Goal: Information Seeking & Learning: Learn about a topic

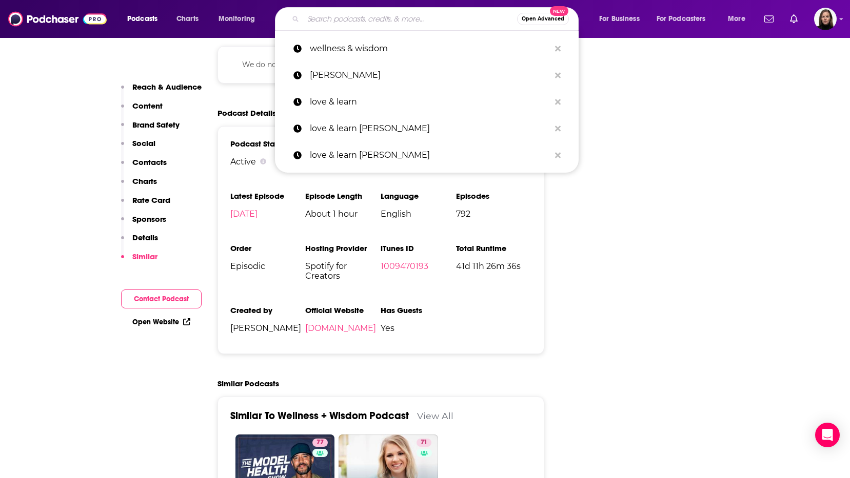
type input "[URL][DOMAIN_NAME]"
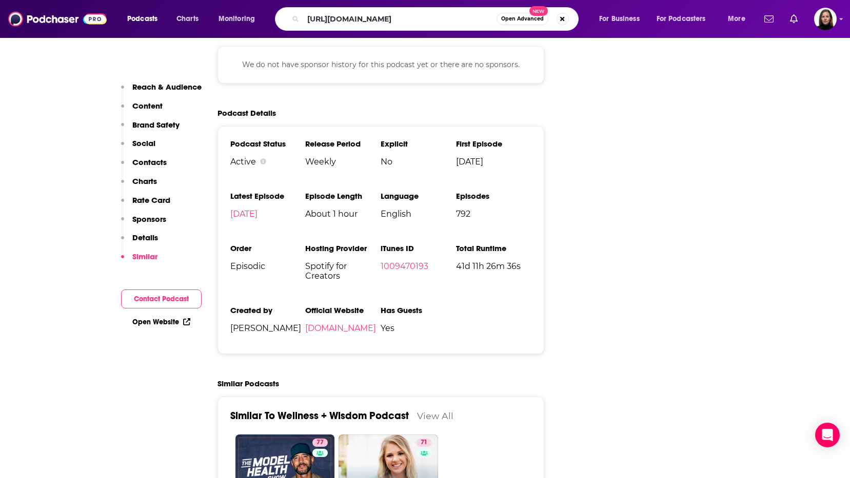
scroll to position [0, 222]
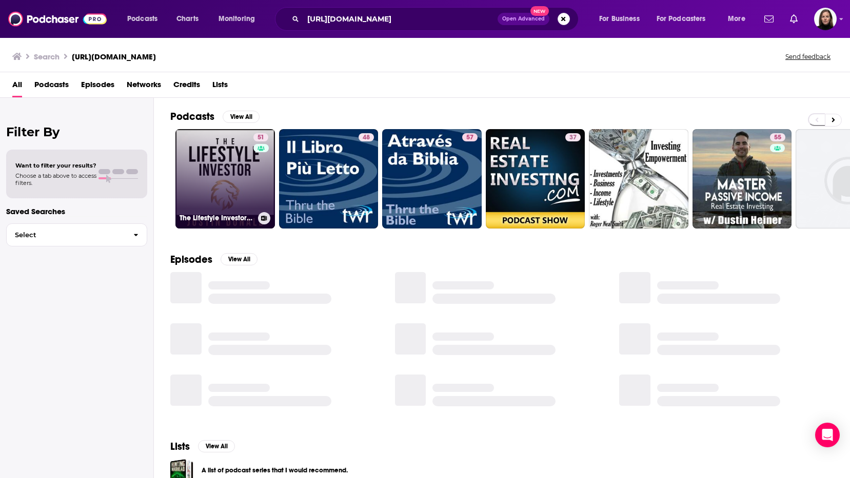
click at [256, 174] on div "51" at bounding box center [261, 172] width 17 height 79
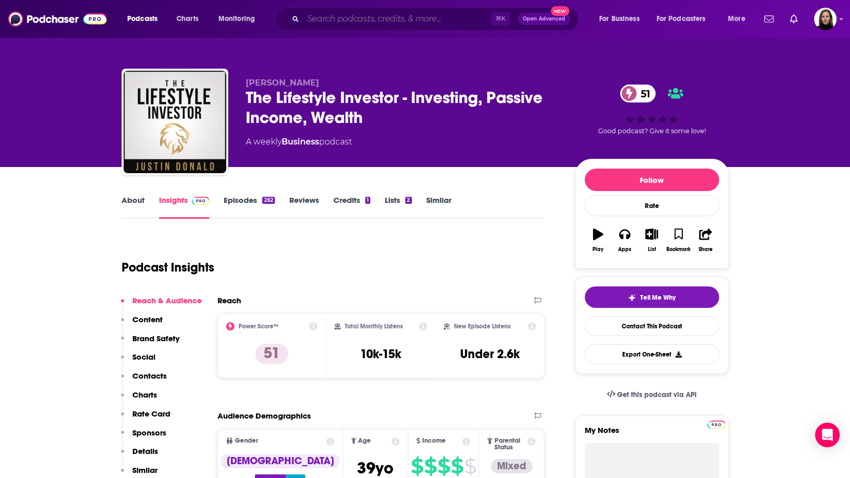
click at [350, 17] on input "Search podcasts, credits, & more..." at bounding box center [397, 19] width 188 height 16
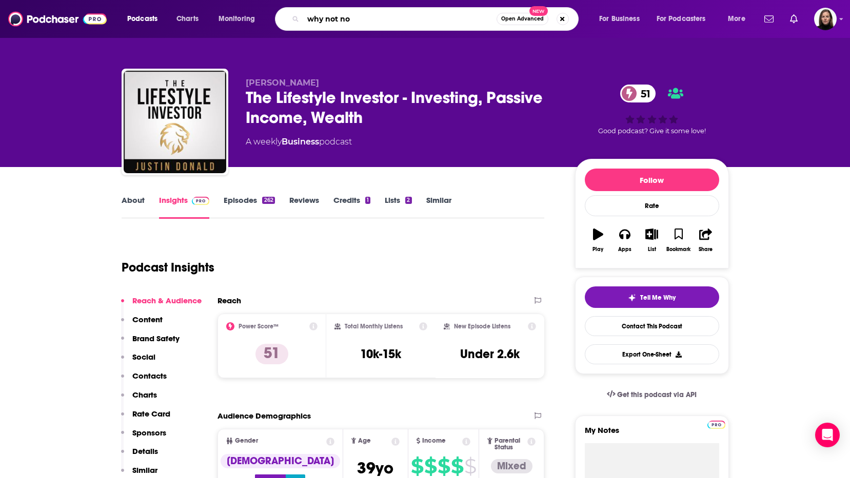
type input "why not now"
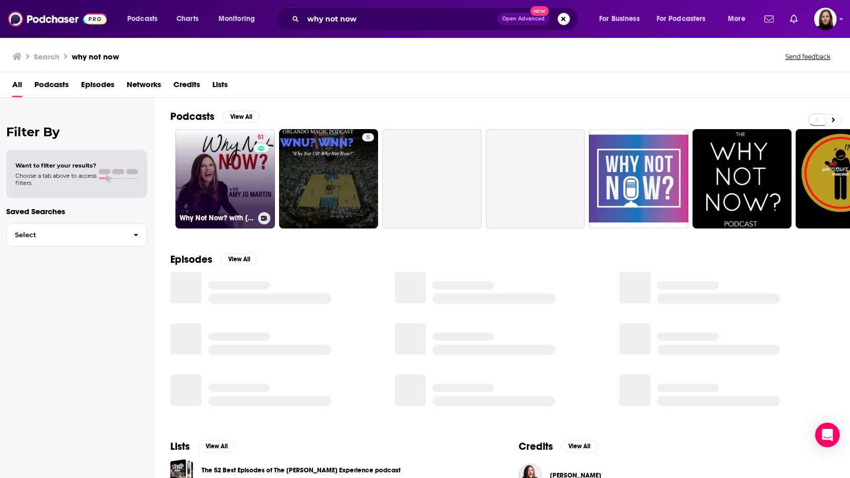
click at [245, 153] on link "51 Why Not Now? with [PERSON_NAME]" at bounding box center [224, 178] width 99 height 99
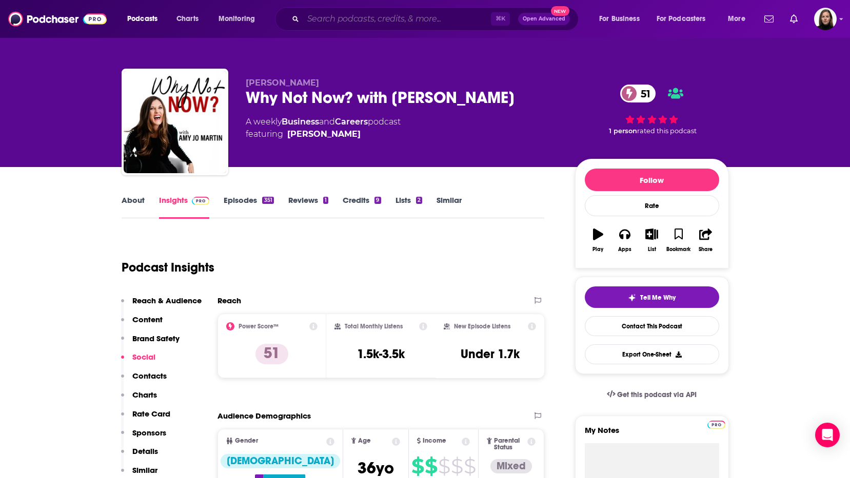
click at [329, 14] on input "Search podcasts, credits, & more..." at bounding box center [397, 19] width 188 height 16
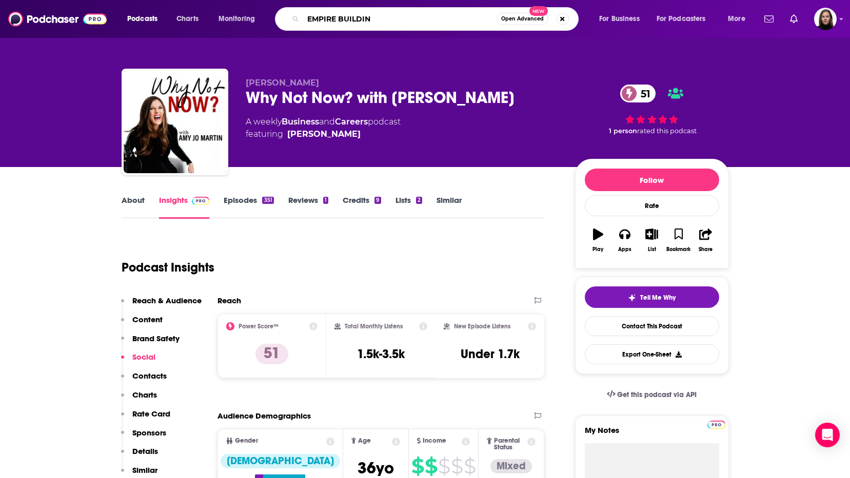
type input "[GEOGRAPHIC_DATA]"
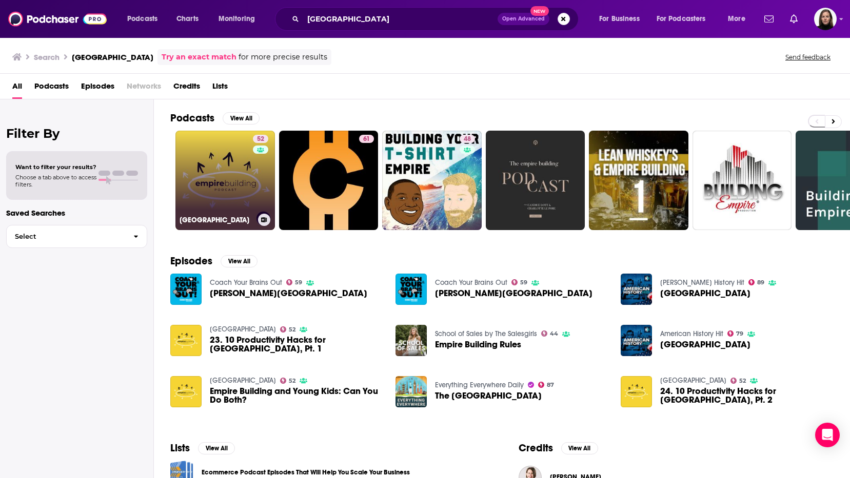
click at [227, 193] on link "[GEOGRAPHIC_DATA]" at bounding box center [224, 180] width 99 height 99
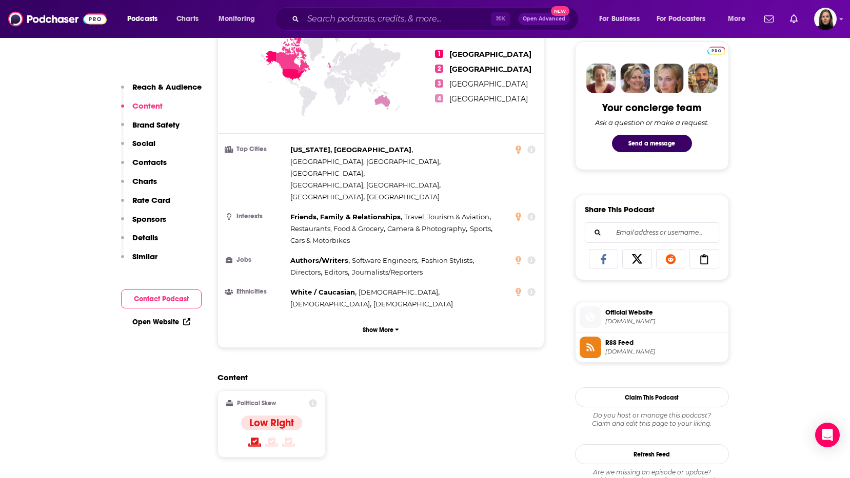
scroll to position [486, 0]
click at [180, 206] on div "Reach & Audience Content Brand Safety Social Contacts Charts Rate Card Sponsors…" at bounding box center [161, 176] width 81 height 189
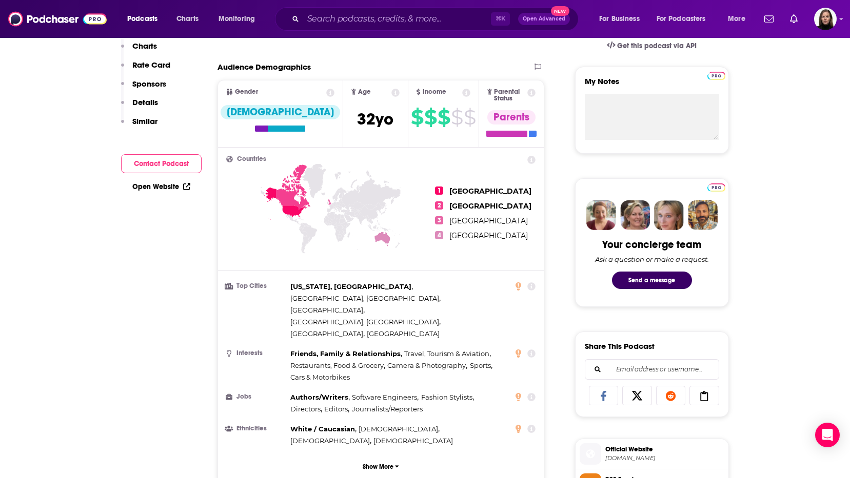
scroll to position [0, 0]
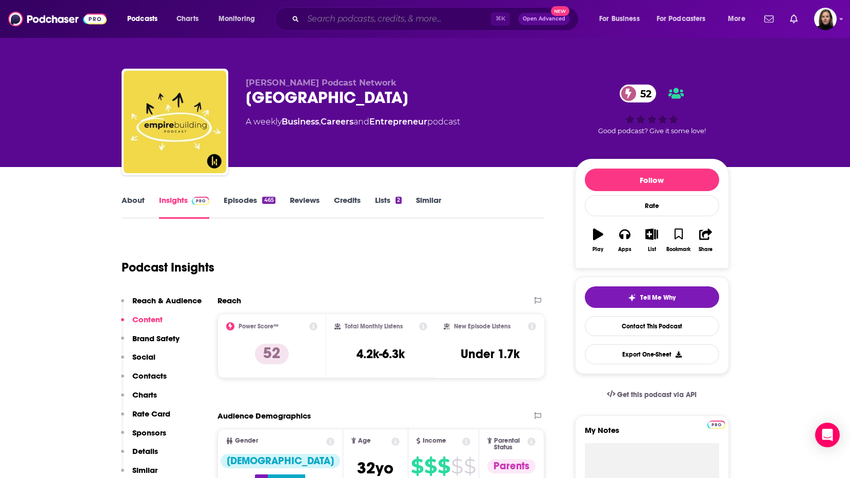
click at [312, 18] on input "Search podcasts, credits, & more..." at bounding box center [397, 19] width 188 height 16
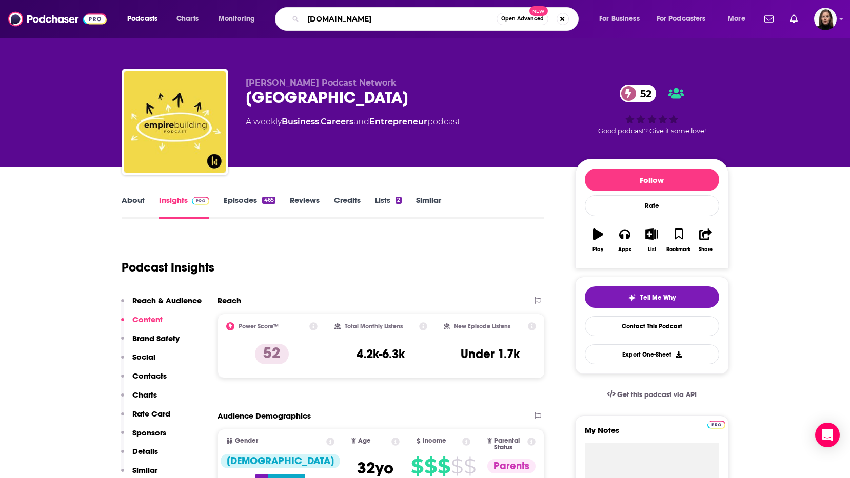
type input "[DOMAIN_NAME]"
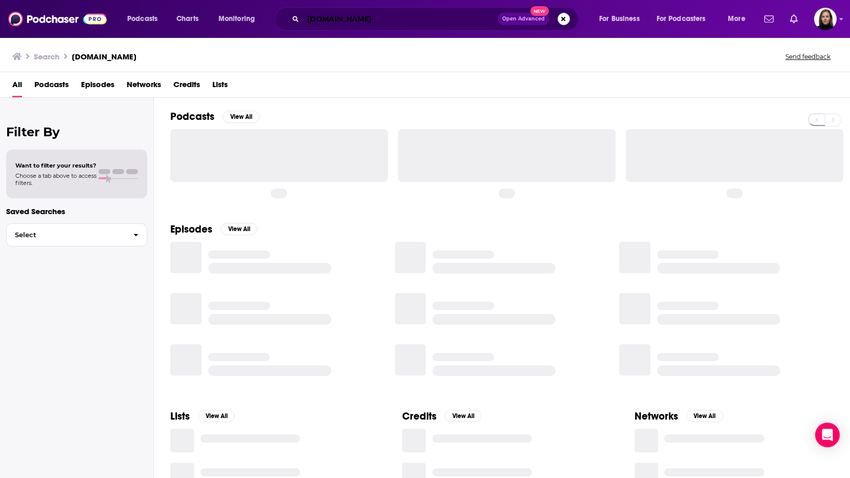
click at [312, 18] on input "[DOMAIN_NAME]" at bounding box center [400, 19] width 194 height 16
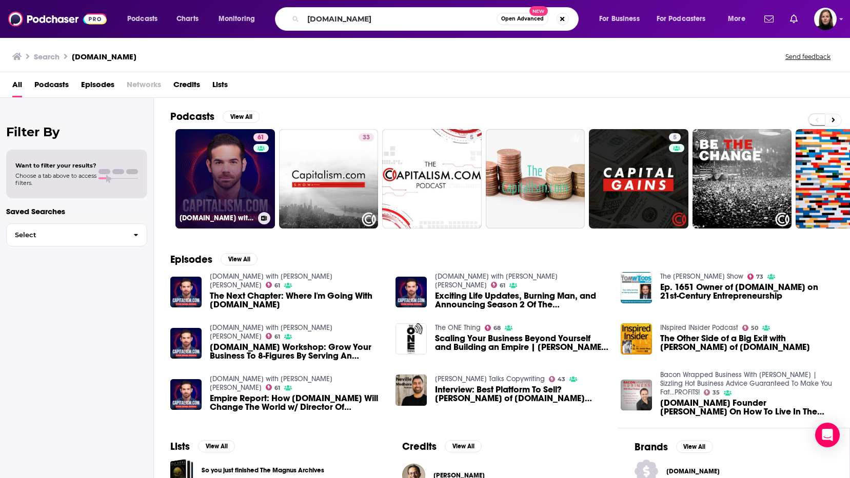
click at [240, 185] on link "61 [DOMAIN_NAME] with [PERSON_NAME] [PERSON_NAME]" at bounding box center [224, 178] width 99 height 99
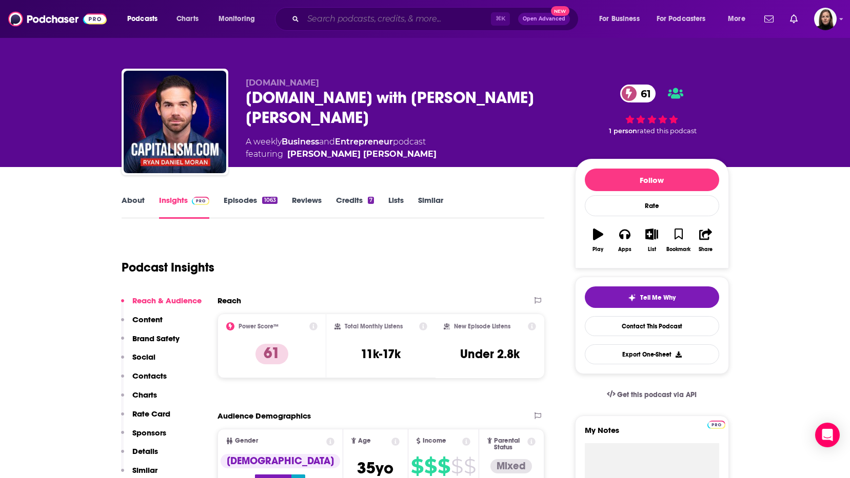
click at [343, 21] on input "Search podcasts, credits, & more..." at bounding box center [397, 19] width 188 height 16
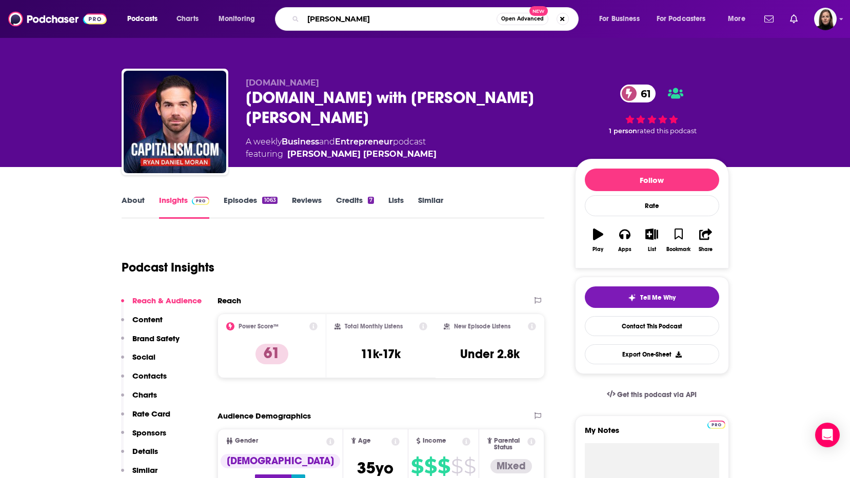
type input "[PERSON_NAME]"
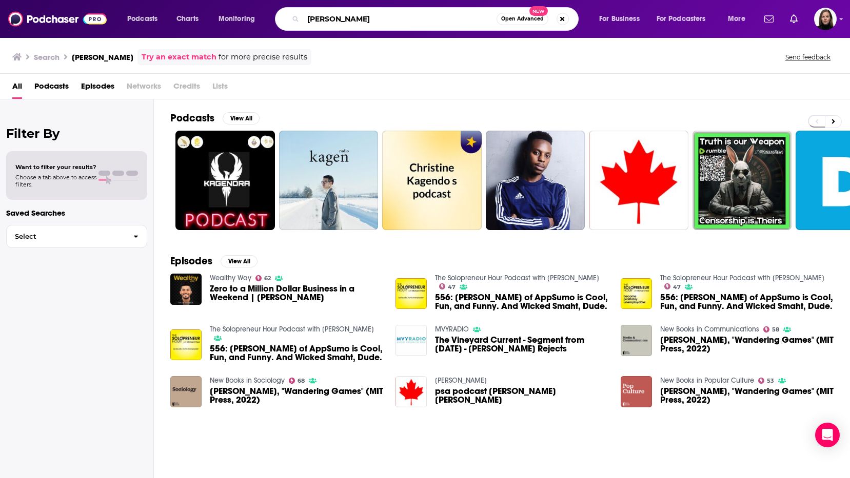
click at [354, 19] on input "[PERSON_NAME]" at bounding box center [399, 19] width 193 height 16
type input "[PERSON_NAME] presents"
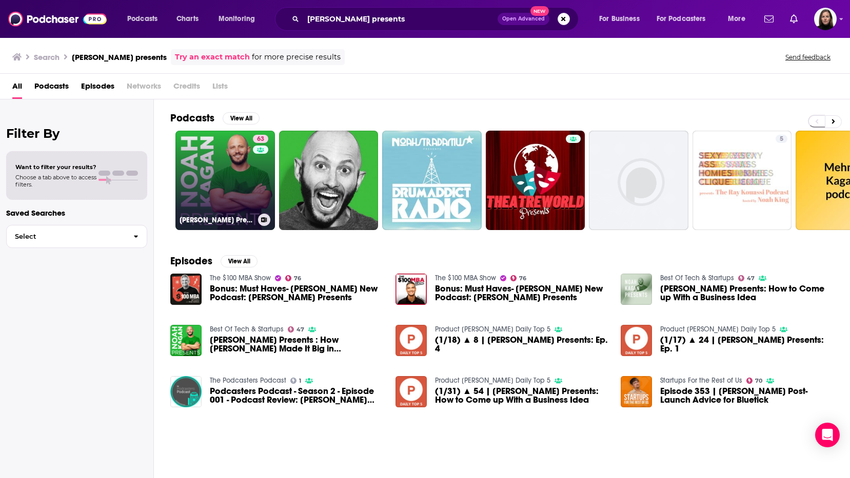
click at [224, 186] on link "63 [PERSON_NAME] Presents" at bounding box center [224, 180] width 99 height 99
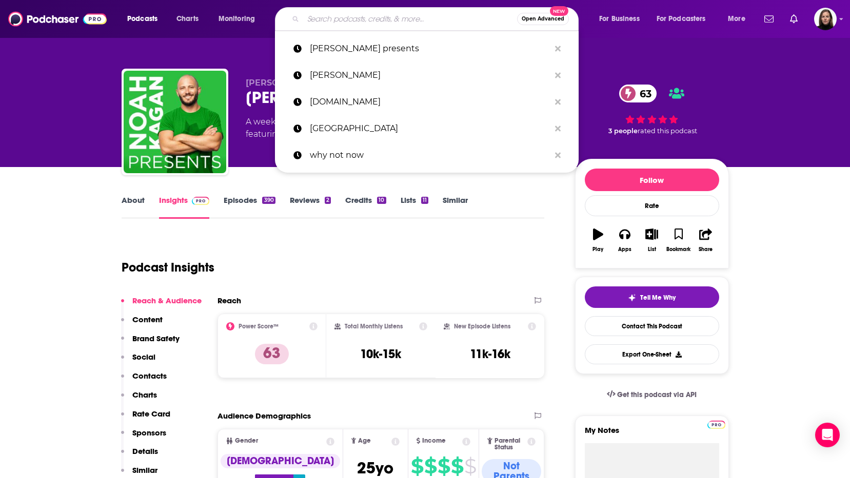
click at [320, 19] on input "Search podcasts, credits, & more..." at bounding box center [410, 19] width 214 height 16
paste input "Momentum for the Entrepreneurial [MEDICAL_DATA] (EPT)"
type input "Momentum for the Entrepreneurial [MEDICAL_DATA] (EPT)"
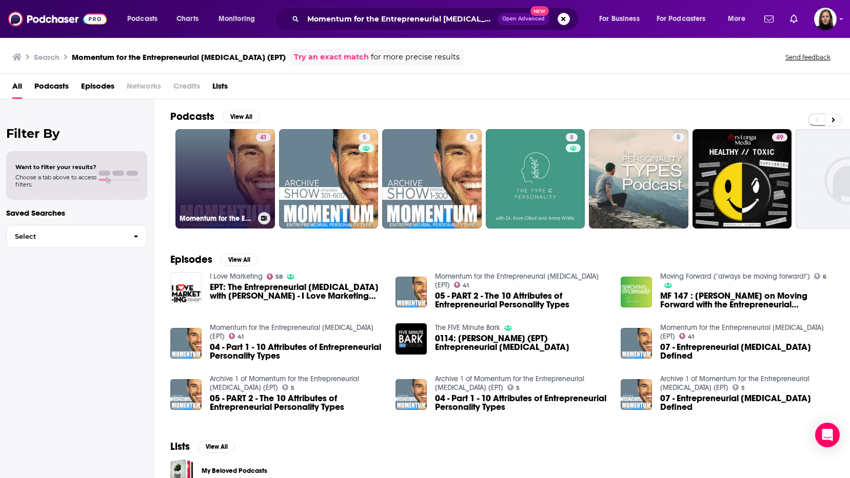
scroll to position [1, 0]
click at [243, 171] on link "41 Momentum for the Entrepreneurial [MEDICAL_DATA] (EPT)" at bounding box center [224, 179] width 99 height 99
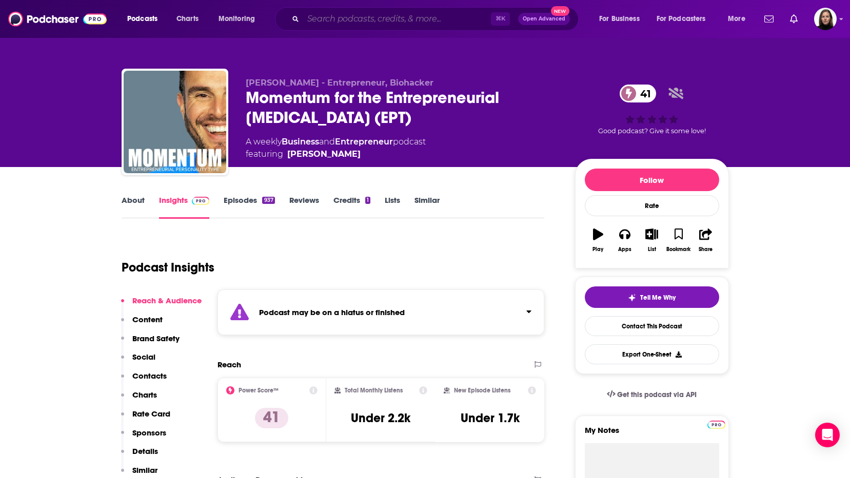
click at [316, 16] on input "Search podcasts, credits, & more..." at bounding box center [397, 19] width 188 height 16
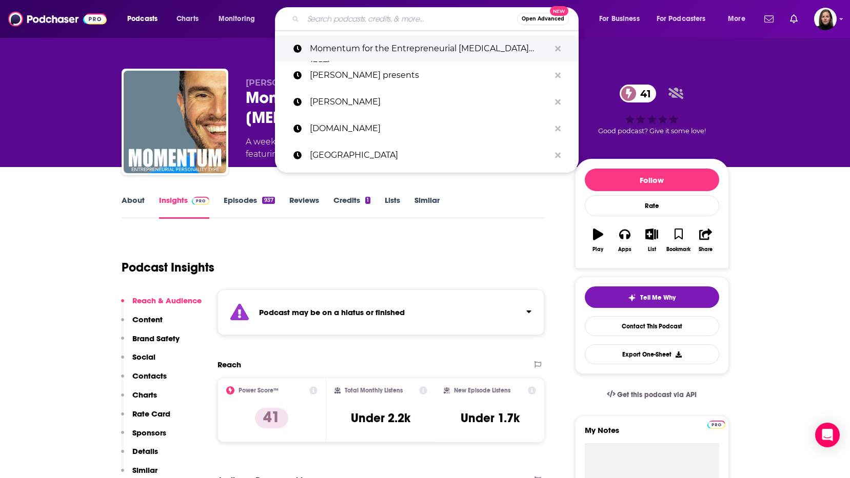
paste input "The Greatness Machine"
type input "The Greatness Machine"
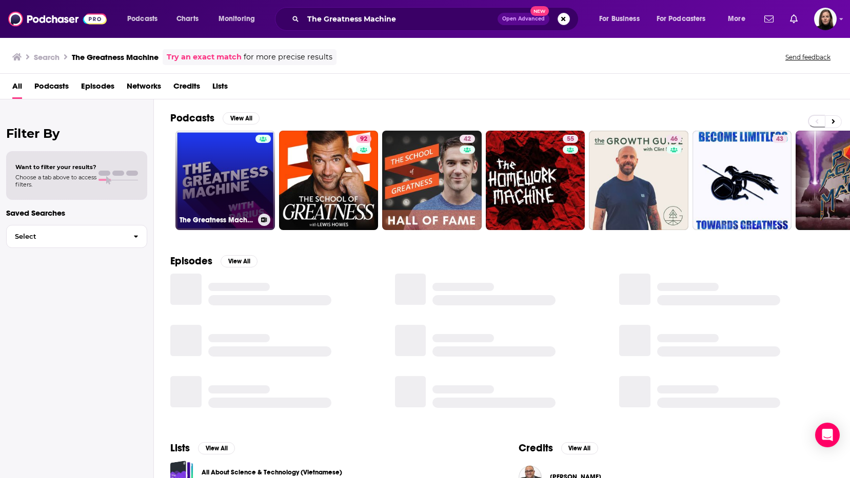
click at [238, 158] on link "The Greatness Machine" at bounding box center [224, 180] width 99 height 99
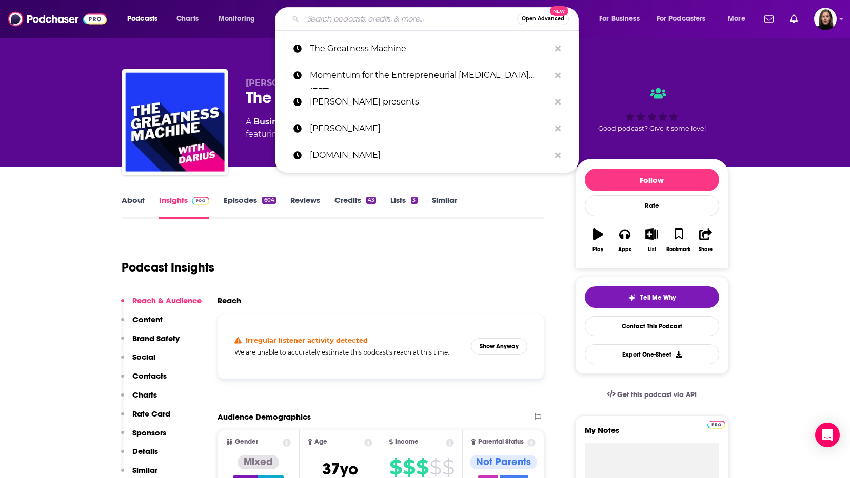
click at [325, 21] on input "Search podcasts, credits, & more..." at bounding box center [410, 19] width 214 height 16
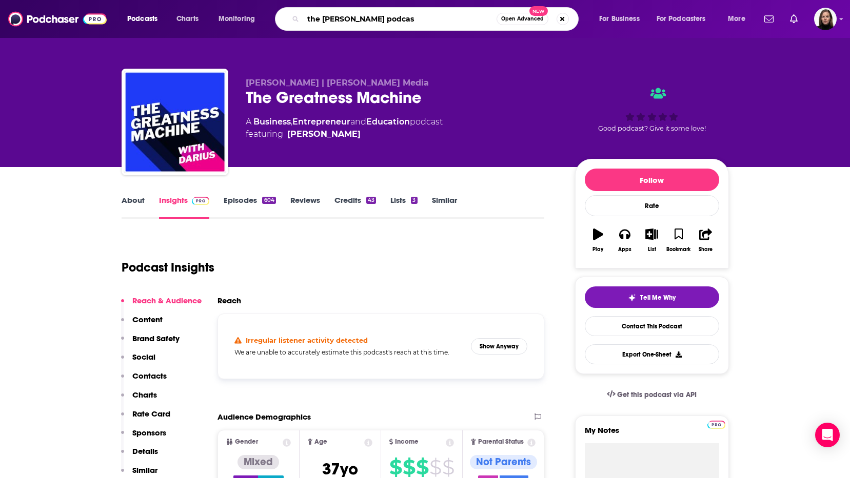
type input "the [PERSON_NAME] podcast"
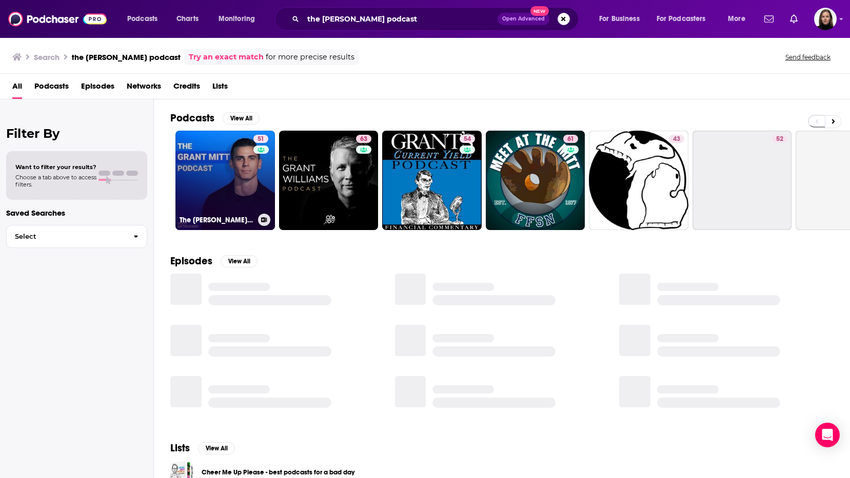
click at [226, 184] on link "51 The [PERSON_NAME] Podcast" at bounding box center [224, 180] width 99 height 99
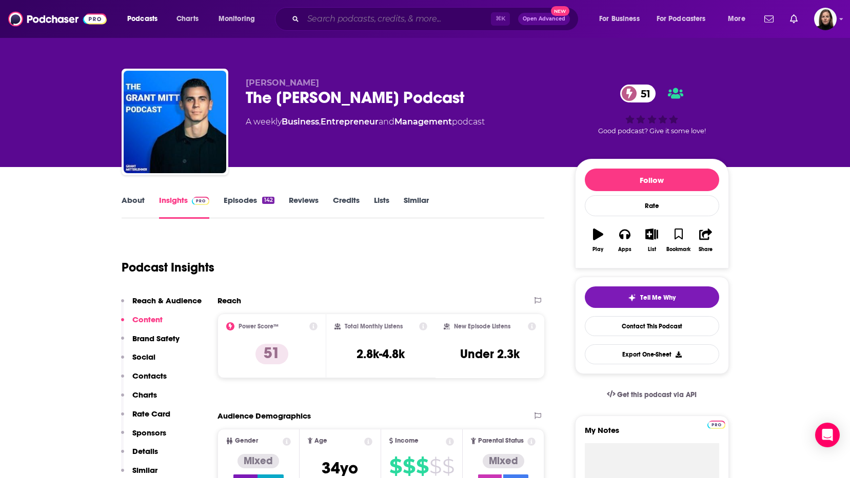
click at [353, 17] on input "Search podcasts, credits, & more..." at bounding box center [397, 19] width 188 height 16
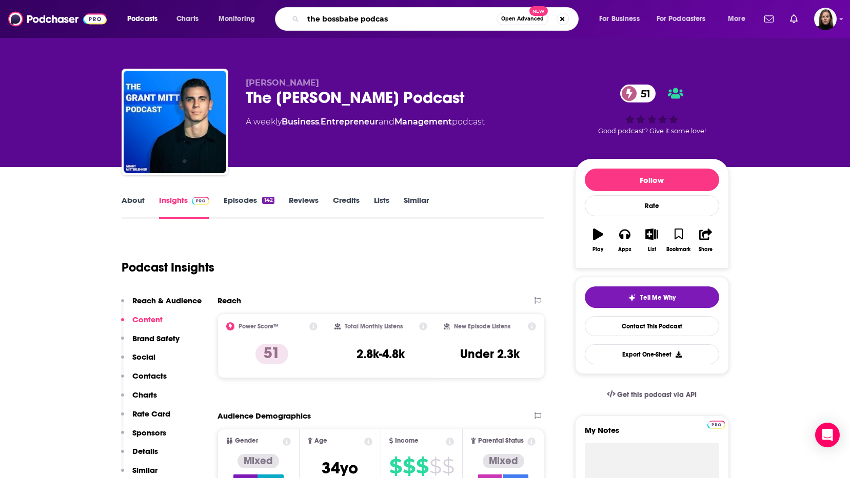
type input "the bossbabe podcast"
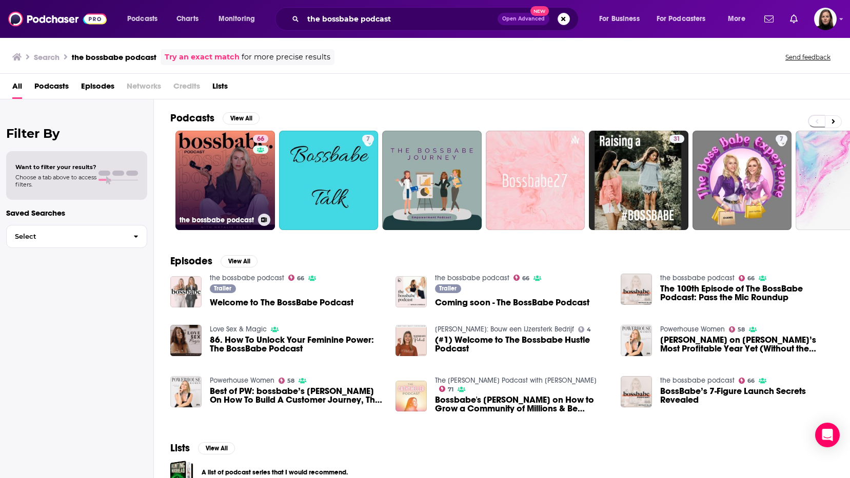
click at [239, 177] on link "66 the bossbabe podcast" at bounding box center [224, 180] width 99 height 99
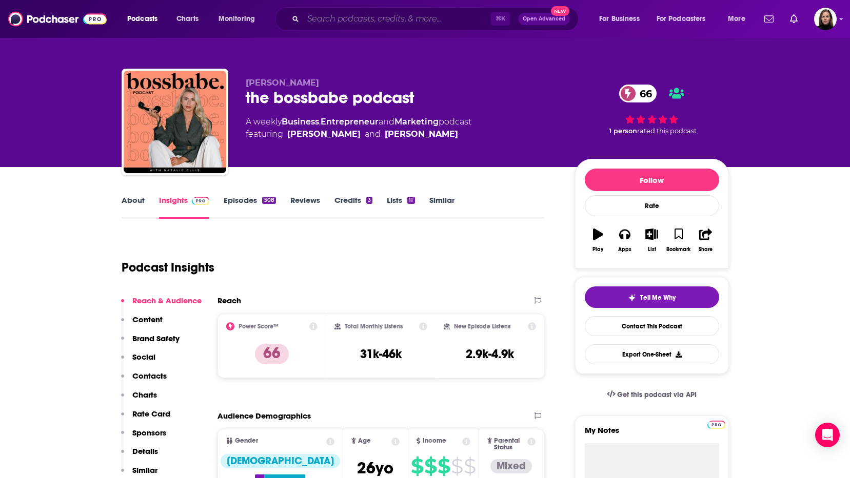
click at [335, 20] on input "Search podcasts, credits, & more..." at bounding box center [397, 19] width 188 height 16
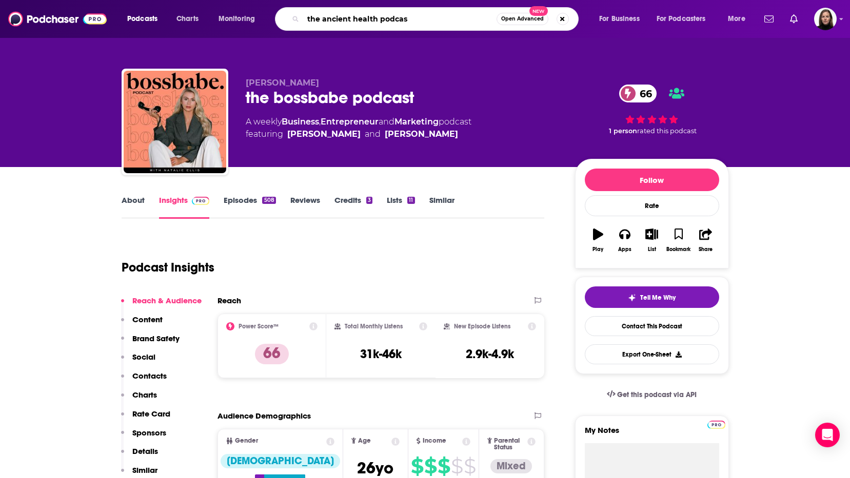
type input "the ancient health podcast"
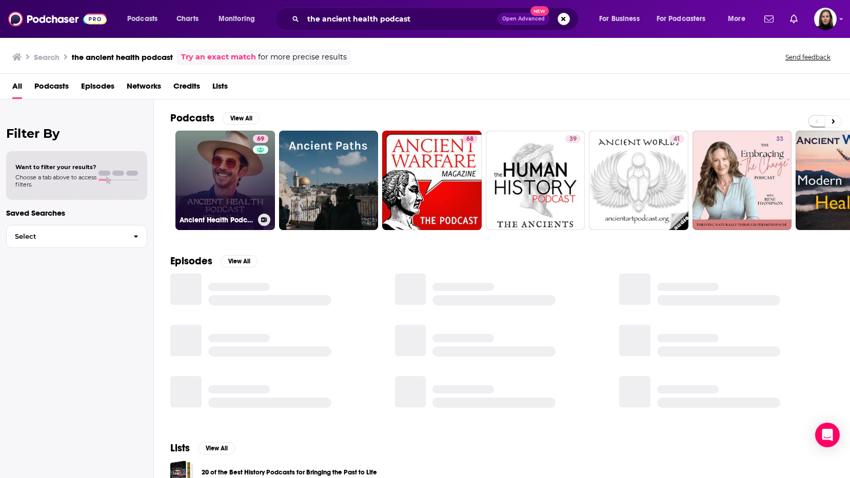
click at [241, 211] on link "69 Ancient Health Podcast" at bounding box center [224, 180] width 99 height 99
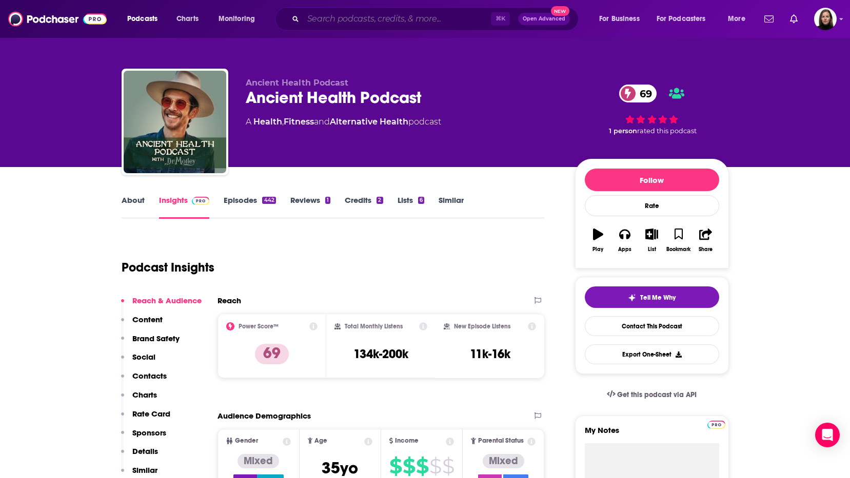
click at [305, 21] on input "Search podcasts, credits, & more..." at bounding box center [397, 19] width 188 height 16
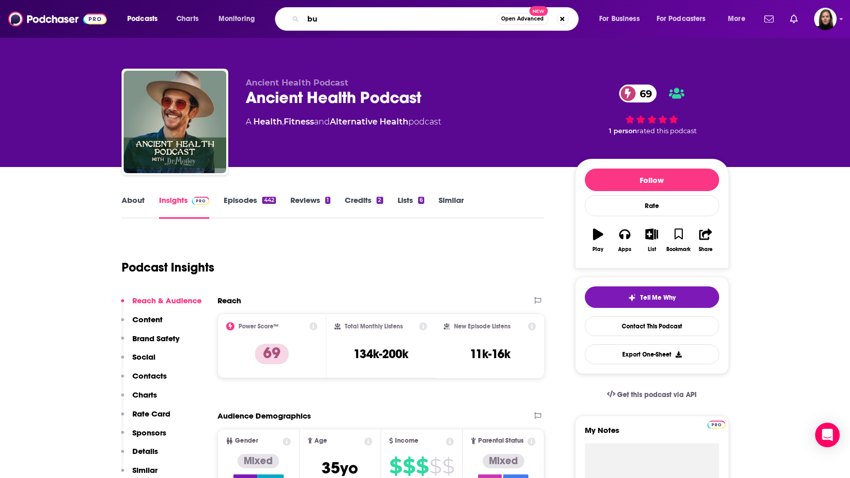
type input "b"
click at [311, 22] on input "Search podcasts, credits, & more..." at bounding box center [396, 19] width 187 height 16
type input "HIGH PERFORMANCE HEALTH"
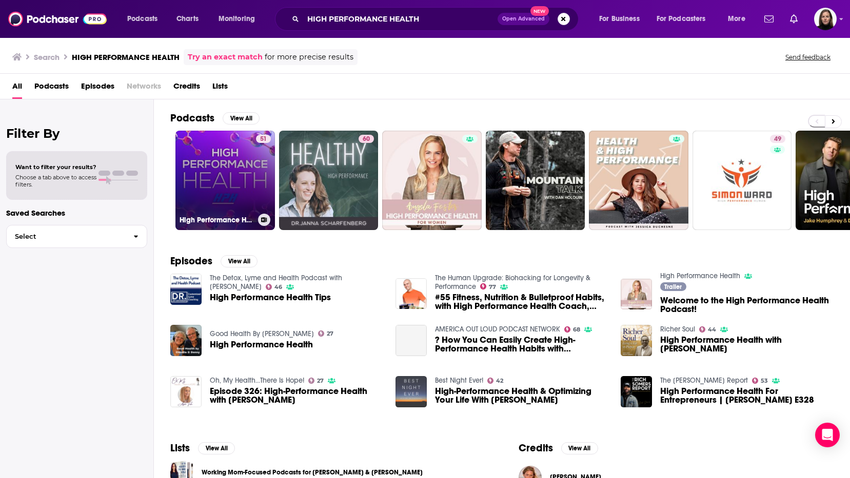
click at [223, 187] on link "51 High Performance Health" at bounding box center [224, 180] width 99 height 99
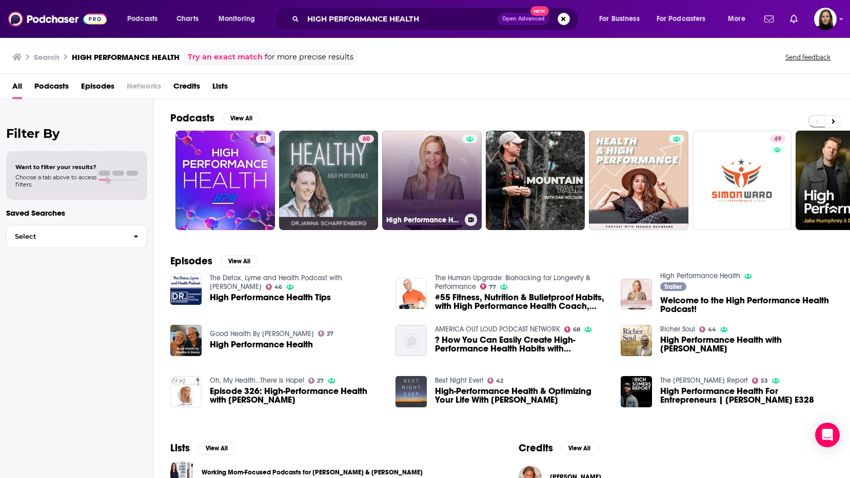
click at [439, 184] on link "High Performance Health" at bounding box center [431, 180] width 99 height 99
